Goal: Task Accomplishment & Management: Use online tool/utility

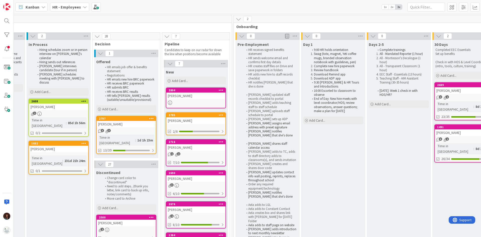
click at [142, 125] on div "[PERSON_NAME]" at bounding box center [126, 124] width 59 height 7
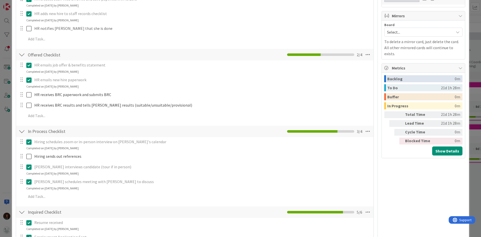
scroll to position [200, 0]
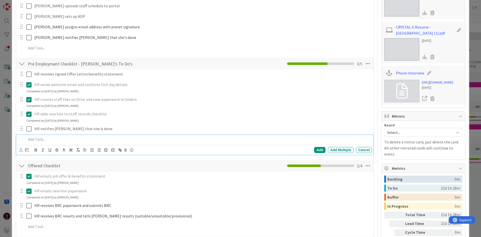
click at [57, 138] on p at bounding box center [198, 139] width 344 height 6
click at [81, 139] on p "HR Sends Bio & Photo to Aela" at bounding box center [198, 139] width 344 height 6
copy p "HR Sends Bio & Photo to Aela"
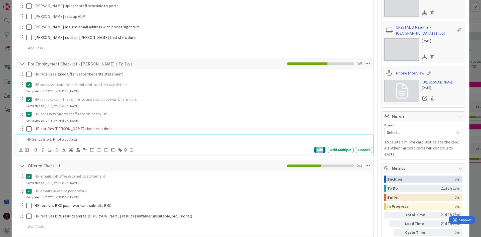
click at [315, 148] on div "Add" at bounding box center [319, 150] width 11 height 6
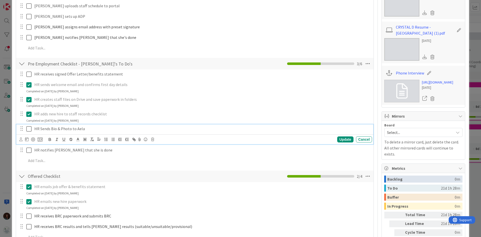
click at [95, 128] on p "HR Sends Bio & Photo to Aela" at bounding box center [202, 129] width 336 height 6
copy p "HR Sends Bio & Photo to Aela"
click at [343, 139] on div "Update" at bounding box center [345, 139] width 16 height 6
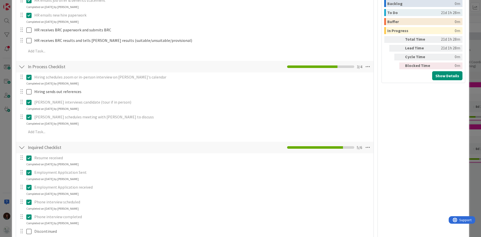
scroll to position [576, 0]
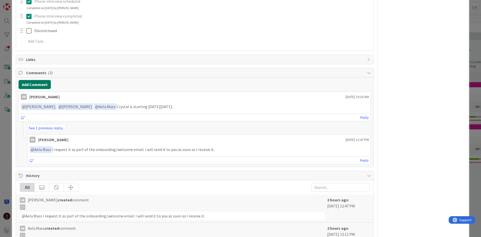
click at [47, 84] on button "Add Comment" at bounding box center [35, 84] width 32 height 9
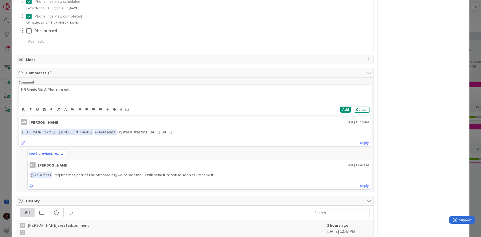
click at [22, 88] on p "HR Sends Bio & Photo to Aela" at bounding box center [195, 90] width 348 height 6
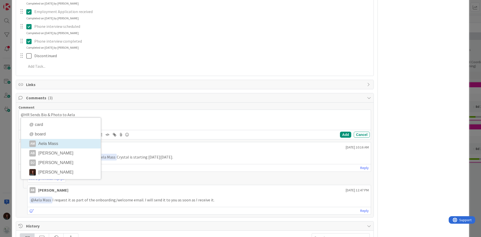
click at [54, 150] on div "Comment @HR Sends Bio & Photo to Aela @ card @ board AM Aela Mass AB [PERSON_NA…" at bounding box center [194, 159] width 357 height 114
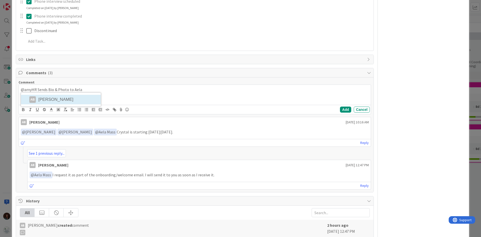
click at [57, 99] on div "@amyHR Sends Bio & Photo to Aela AB [PERSON_NAME]" at bounding box center [195, 95] width 352 height 20
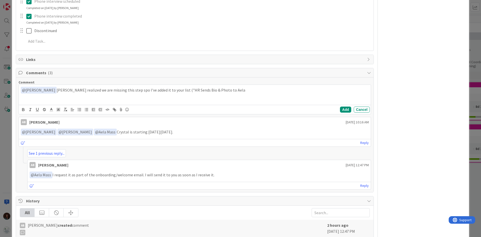
click at [227, 90] on p "﻿ @ [PERSON_NAME] ﻿ [PERSON_NAME] realized we are missing this step spo I've ad…" at bounding box center [195, 90] width 348 height 7
click at [107, 90] on p "﻿ @ [PERSON_NAME] ﻿ [PERSON_NAME] realized we are missing this step spo I've ad…" at bounding box center [195, 90] width 348 height 7
click at [246, 91] on p "﻿ @ [PERSON_NAME] ﻿ [PERSON_NAME] realized we are missing this step so I've add…" at bounding box center [195, 90] width 348 height 7
click at [269, 99] on p "﻿ @ [PERSON_NAME] ﻿ [PERSON_NAME] realized we are missing this step so I've add…" at bounding box center [195, 93] width 348 height 12
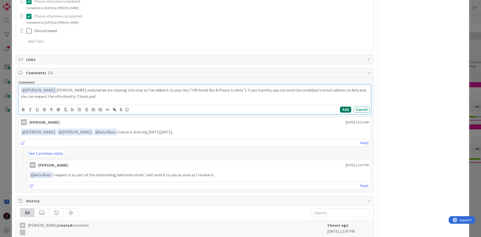
click at [342, 109] on button "Add" at bounding box center [345, 109] width 11 height 6
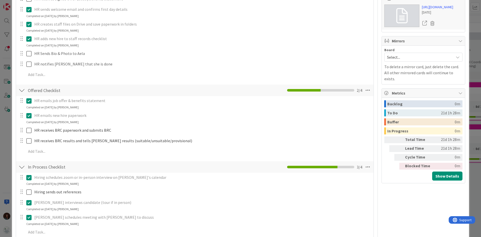
scroll to position [225, 0]
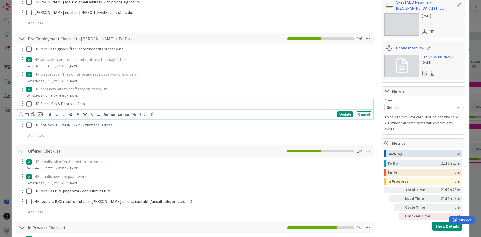
click at [87, 105] on p "HR Sends Bio & Photo to Aela" at bounding box center [202, 104] width 336 height 6
copy p "HR Sends Bio & Photo to Aela"
click at [356, 114] on div "Cancel" at bounding box center [364, 114] width 16 height 6
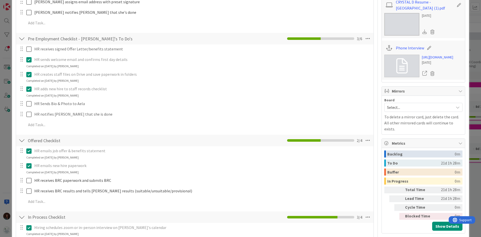
scroll to position [200, 0]
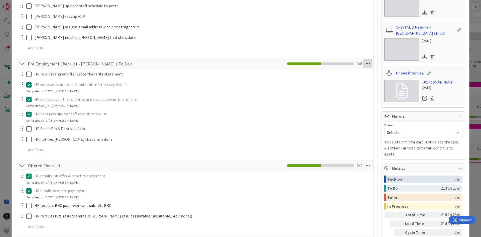
click at [363, 64] on icon at bounding box center [367, 63] width 9 height 9
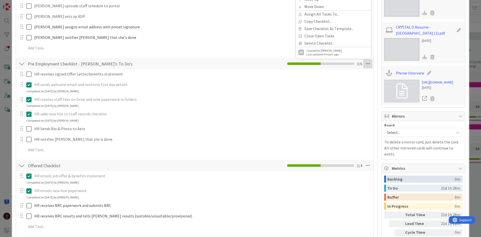
scroll to position [0, 0]
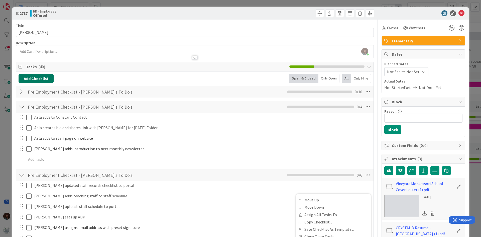
click at [39, 77] on button "Add Checklist" at bounding box center [36, 78] width 35 height 9
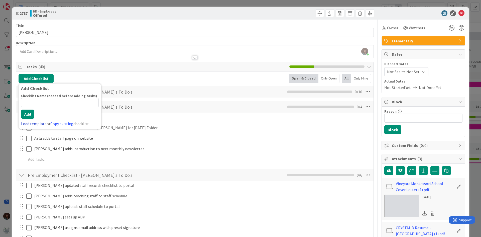
click at [43, 124] on link "Load template" at bounding box center [34, 123] width 26 height 5
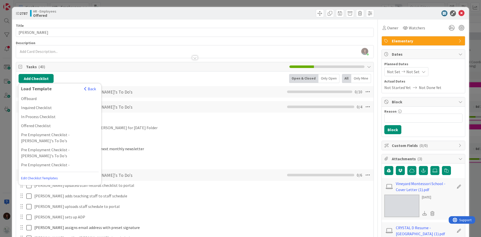
click at [32, 177] on link "Edit Checklist Templates" at bounding box center [39, 177] width 37 height 9
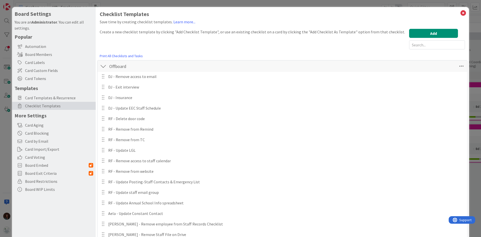
click at [105, 65] on div at bounding box center [103, 66] width 7 height 9
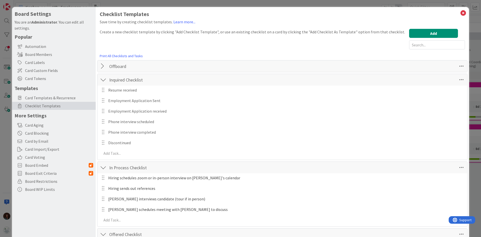
click at [104, 81] on div at bounding box center [103, 79] width 7 height 9
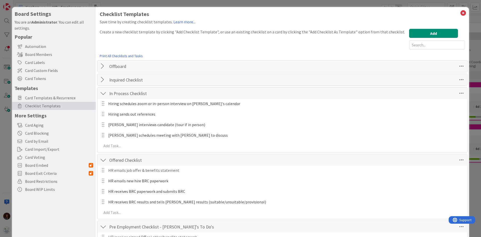
click at [103, 93] on div at bounding box center [103, 93] width 7 height 9
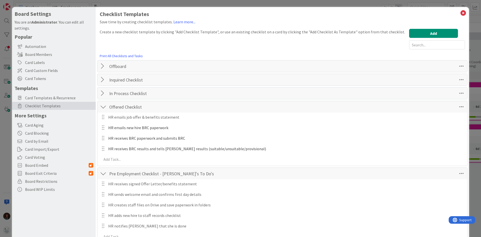
click at [103, 107] on div at bounding box center [103, 106] width 7 height 9
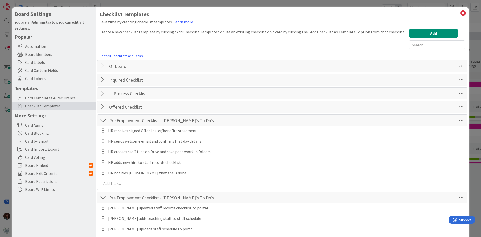
click at [102, 120] on div at bounding box center [103, 120] width 7 height 9
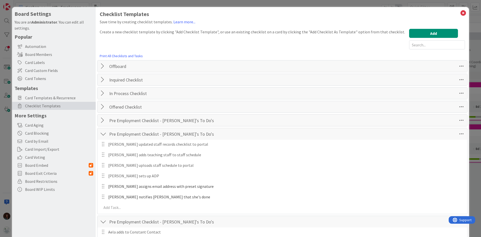
click at [105, 134] on div at bounding box center [103, 133] width 7 height 9
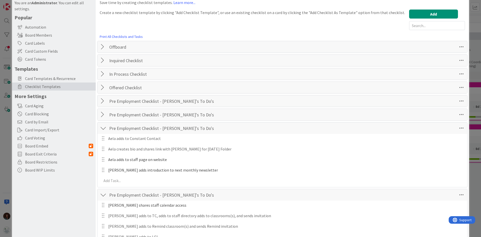
scroll to position [25, 0]
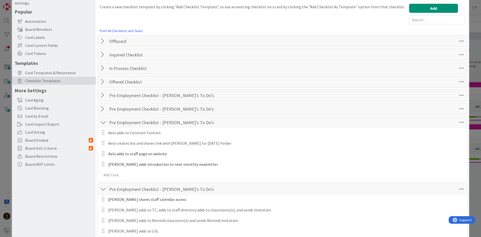
click at [103, 96] on div at bounding box center [103, 95] width 7 height 9
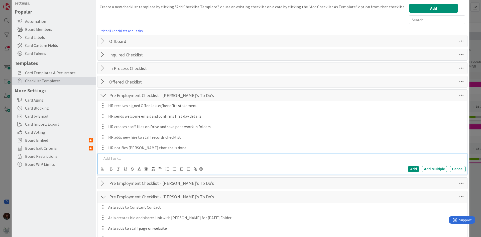
click at [126, 157] on p at bounding box center [283, 158] width 362 height 6
click at [410, 168] on div "Add" at bounding box center [413, 169] width 11 height 6
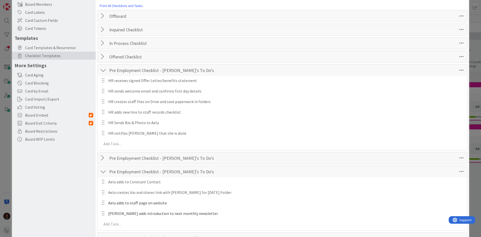
scroll to position [0, 0]
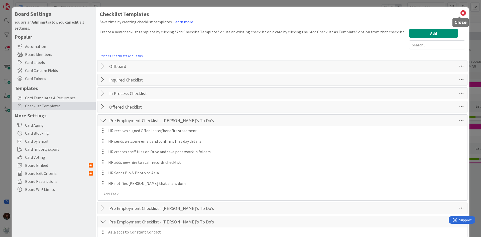
click at [461, 14] on icon at bounding box center [463, 13] width 7 height 7
